Goal: Task Accomplishment & Management: Use online tool/utility

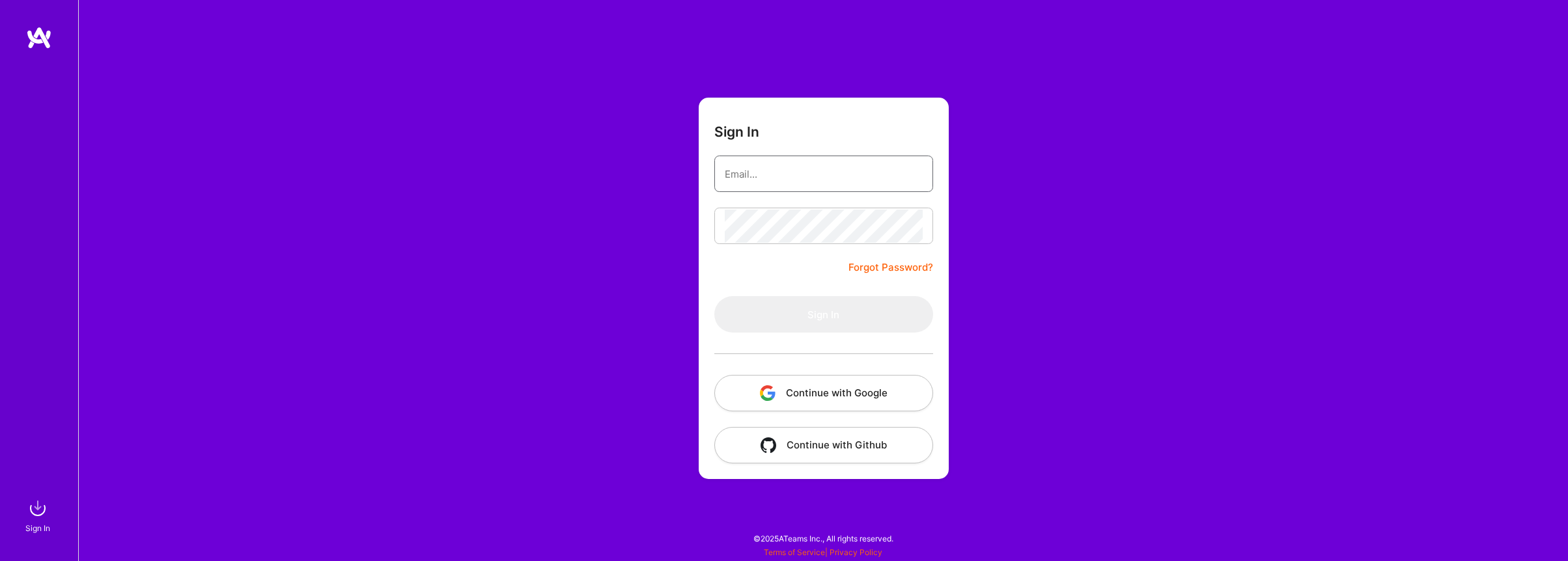
type input "megasoft78@gmail.com"
drag, startPoint x: 775, startPoint y: 317, endPoint x: 767, endPoint y: 290, distance: 28.2
click at [775, 317] on button "Sign In" at bounding box center [823, 314] width 219 height 37
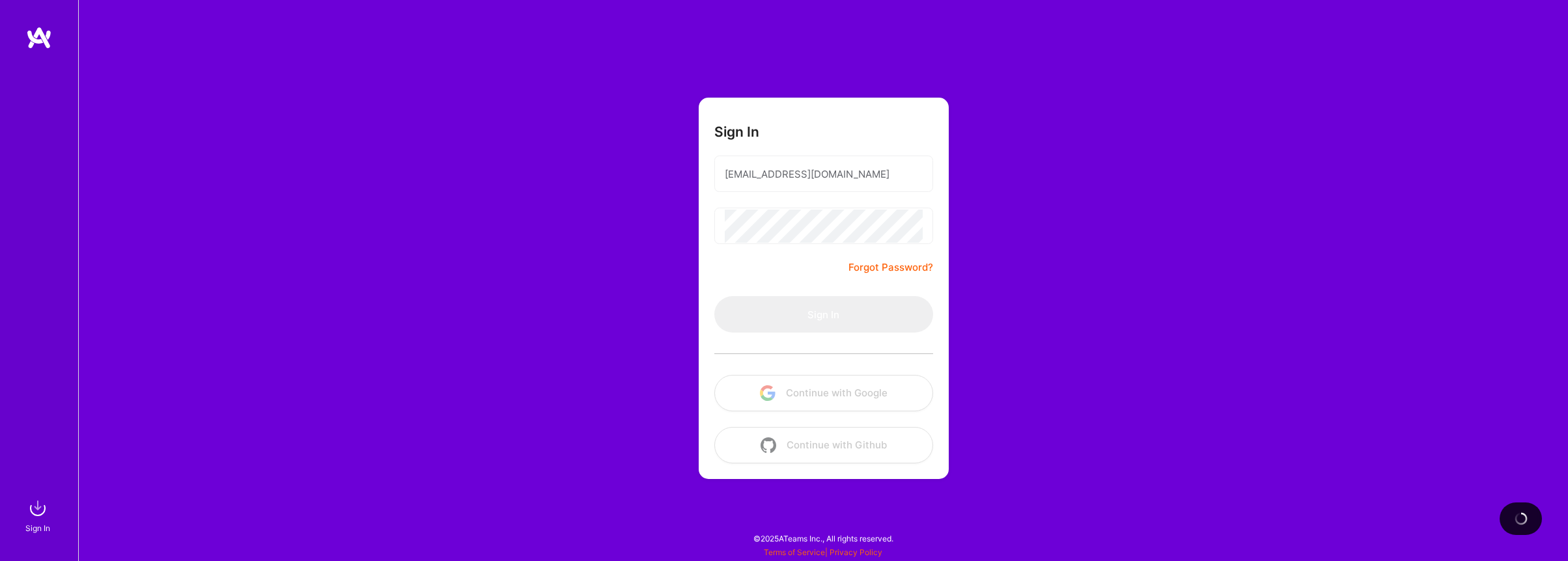
click at [575, 201] on div "Sign In megasoft78@gmail.com Forgot Password? Sign In Continue with Google Cont…" at bounding box center [823, 280] width 1490 height 561
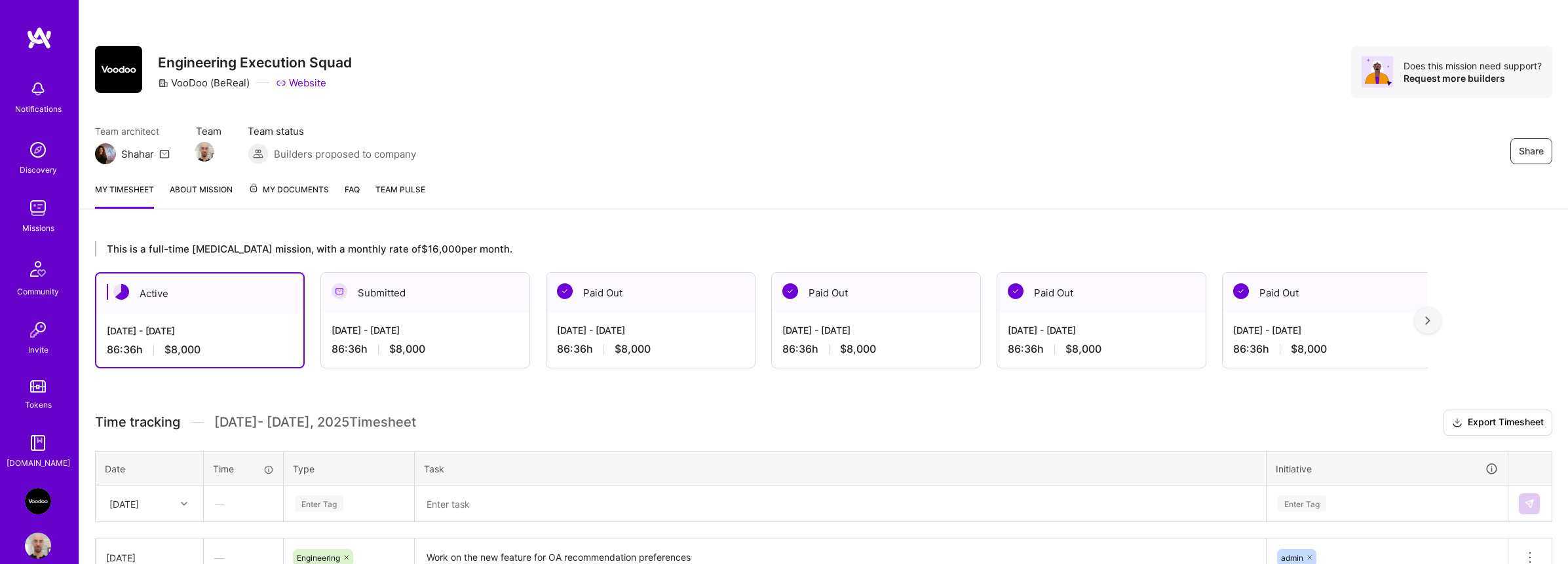
scroll to position [228, 0]
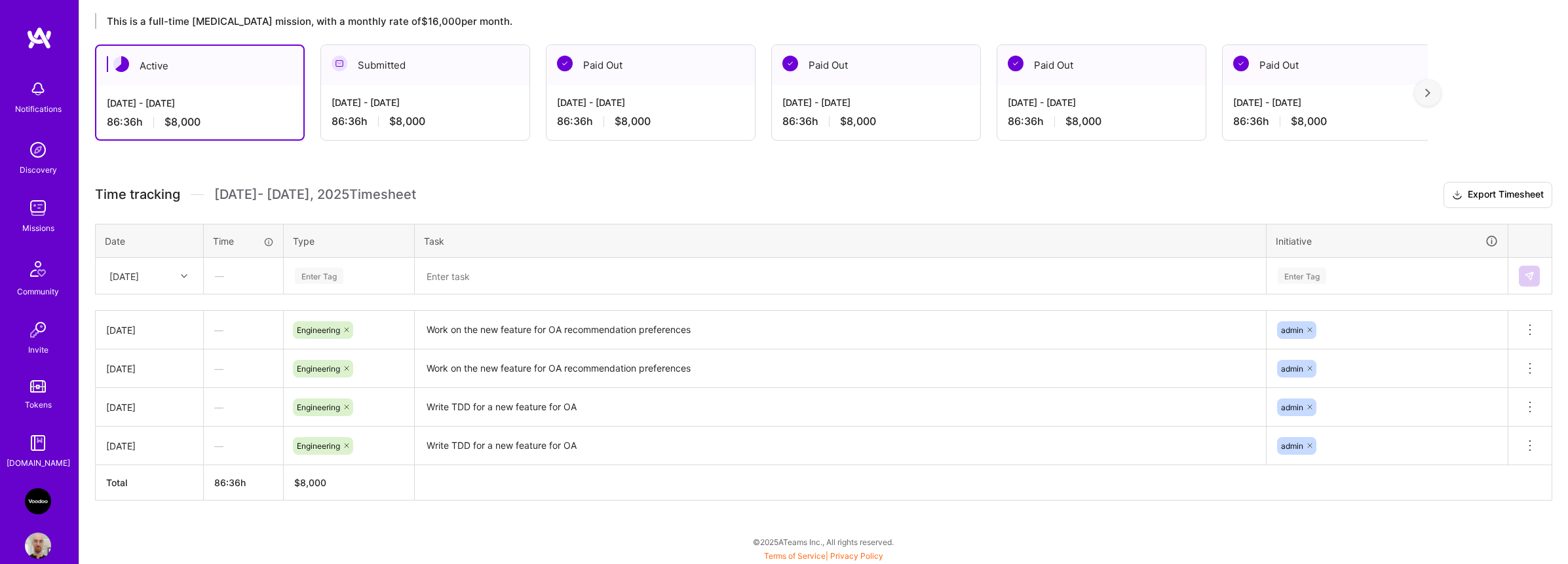
click at [326, 278] on div "Enter Tag" at bounding box center [318, 276] width 48 height 20
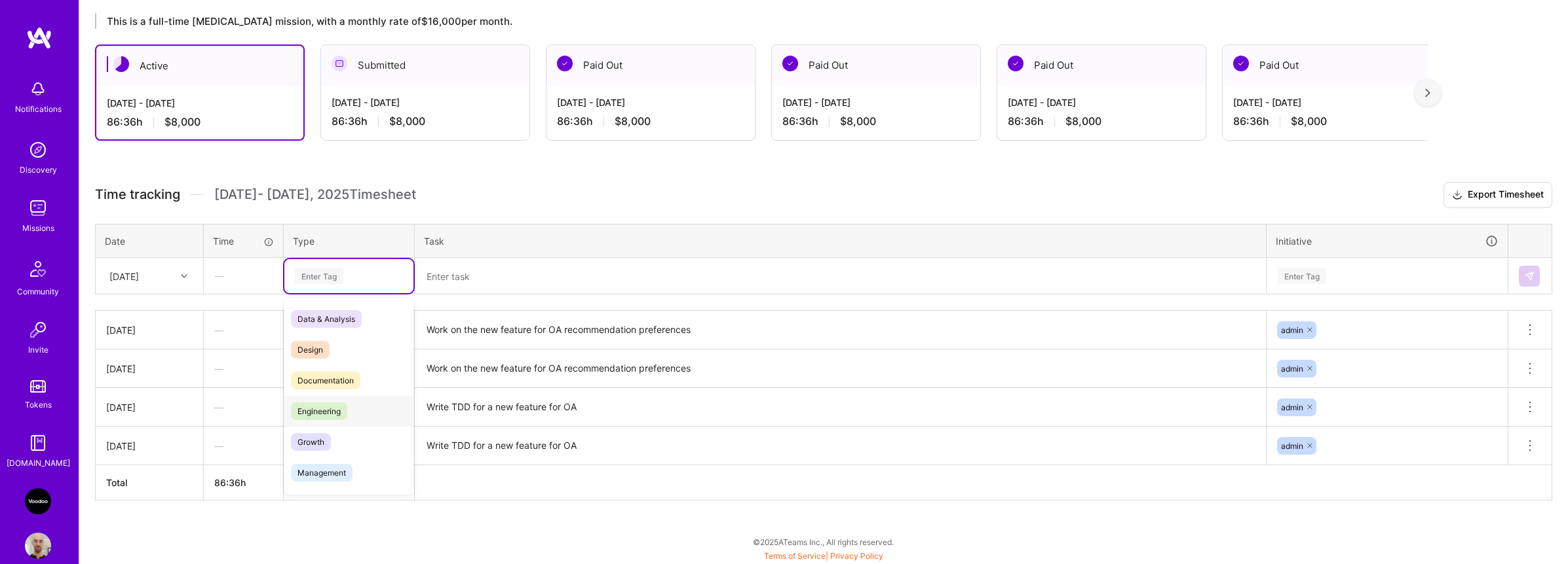
click at [331, 403] on span "Engineering" at bounding box center [319, 412] width 56 height 18
click at [529, 335] on textarea "Work on the new feature for OA recommendation preferences" at bounding box center [841, 330] width 848 height 36
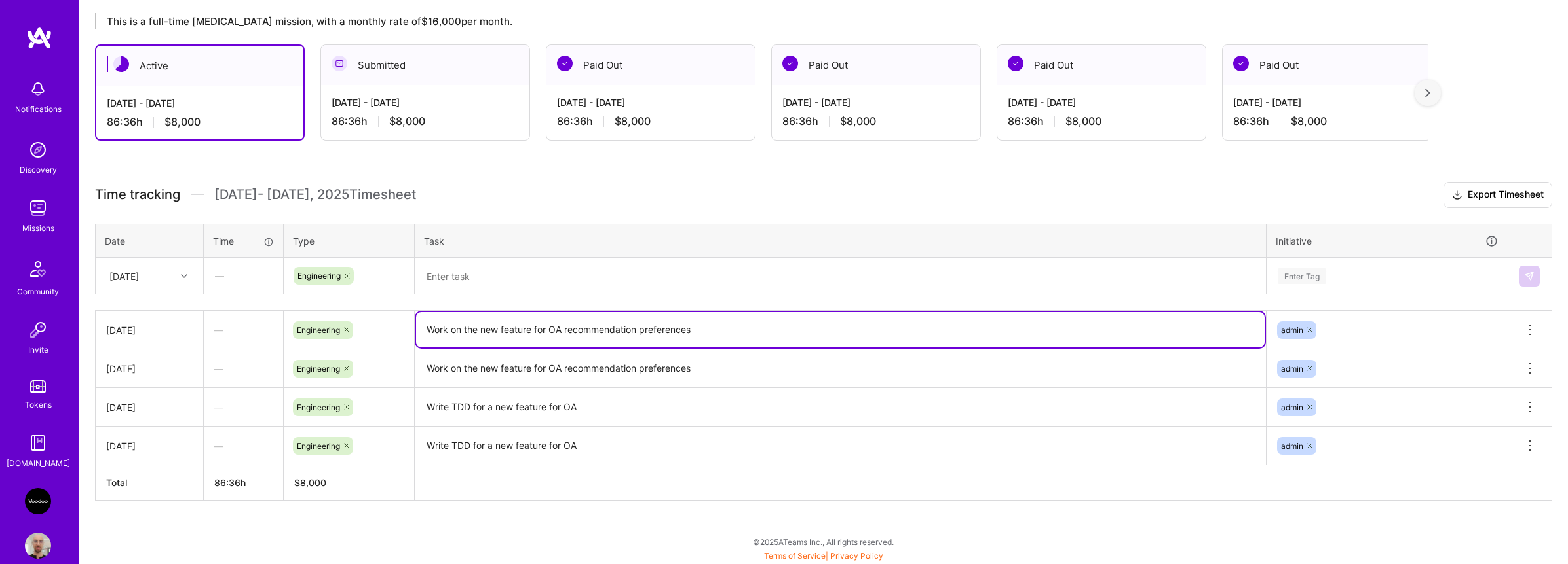
click at [529, 335] on textarea "Work on the new feature for OA recommendation preferences" at bounding box center [841, 330] width 848 height 35
click at [522, 280] on textarea at bounding box center [841, 276] width 848 height 34
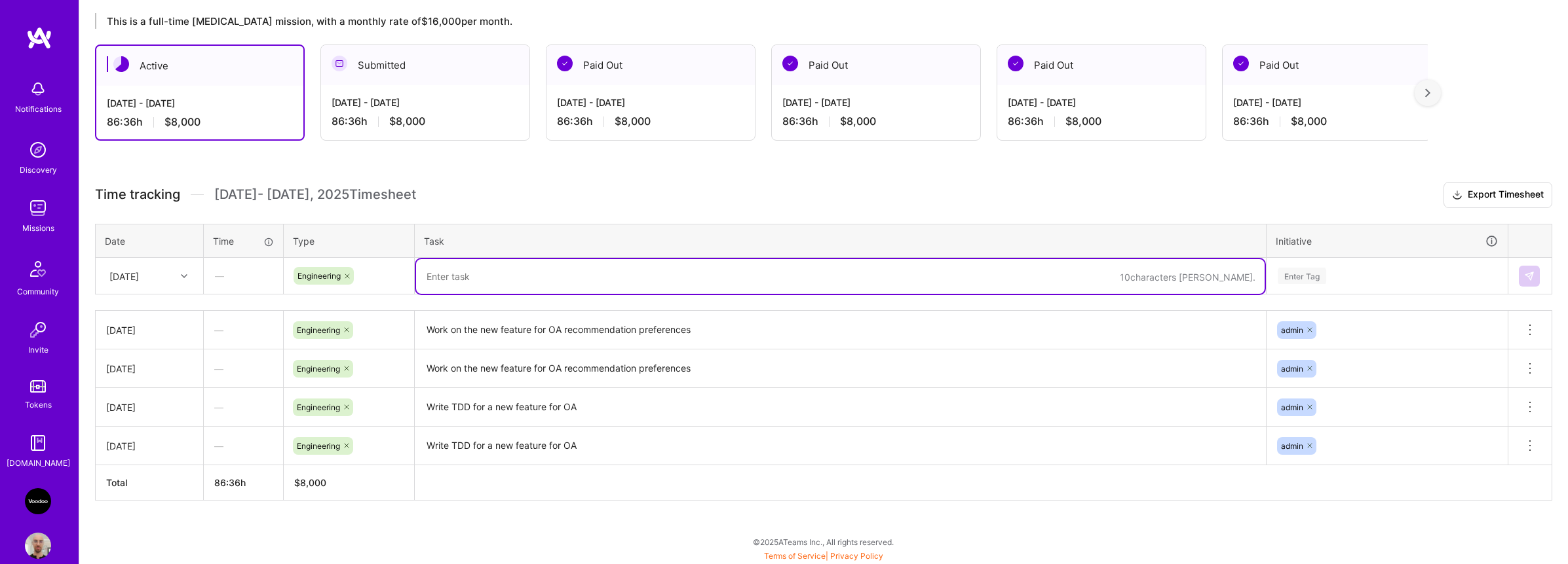
paste textarea "Work on the new feature for OA recommendation preferences"
type textarea "Work on the new feature for OA recommendation preferences"
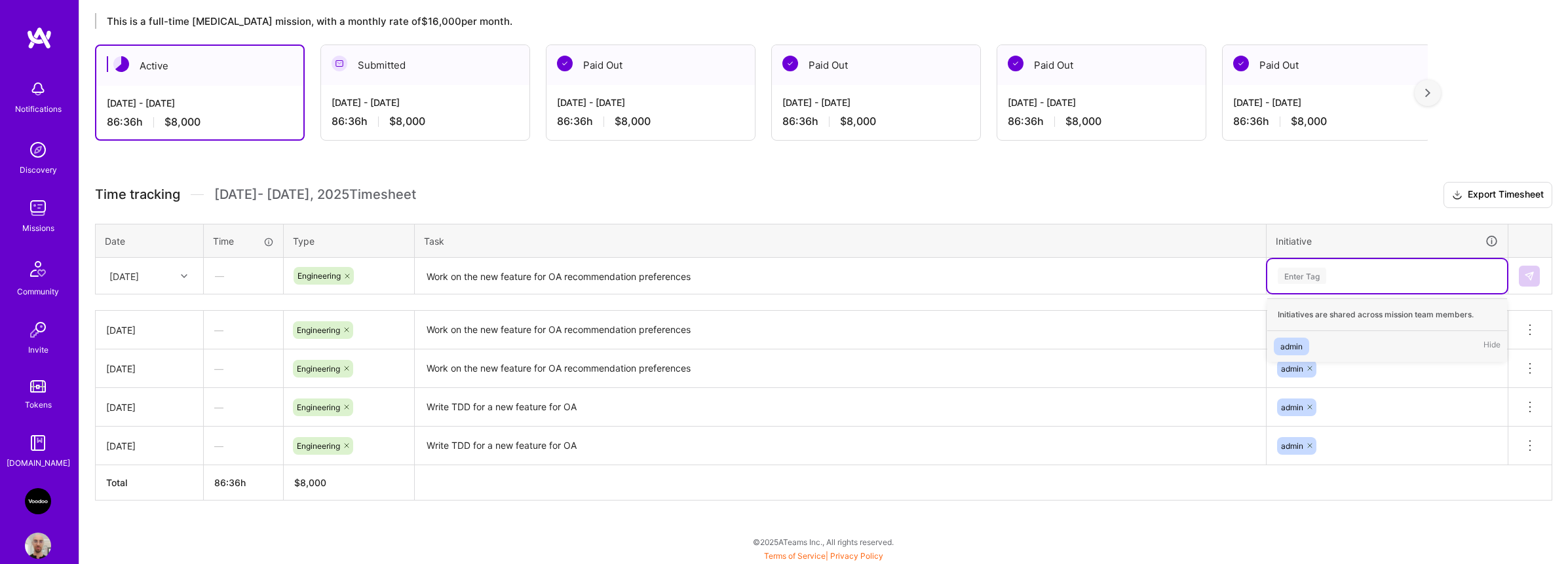
click at [1331, 280] on div "Enter Tag" at bounding box center [1387, 276] width 222 height 17
click at [1321, 338] on div "admin Hide" at bounding box center [1387, 346] width 240 height 31
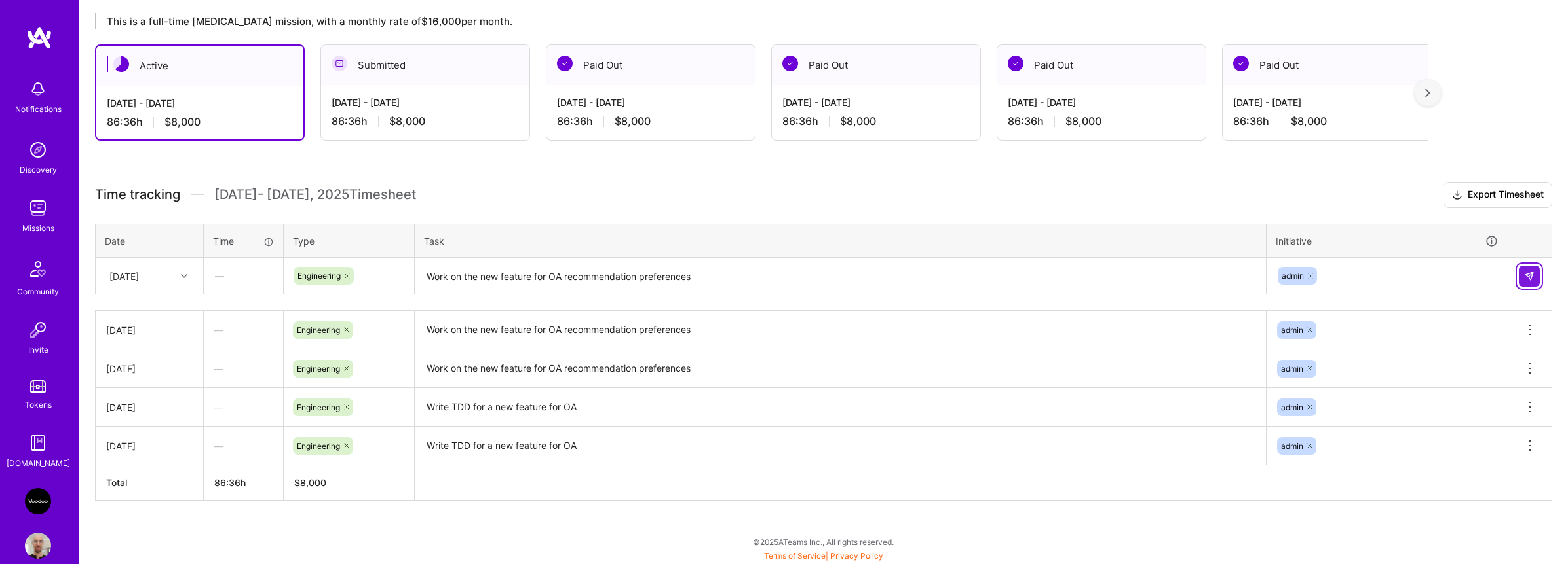
click at [1533, 281] on button at bounding box center [1529, 277] width 21 height 21
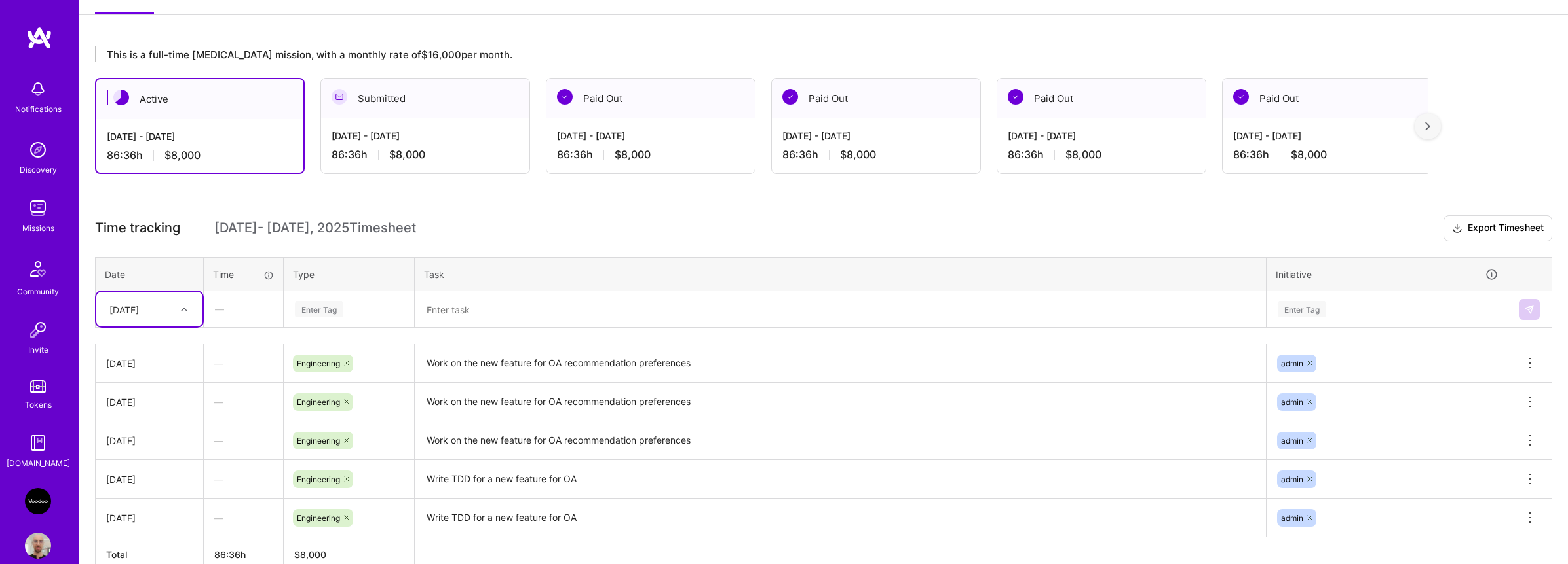
scroll to position [264, 0]
